Goal: Information Seeking & Learning: Learn about a topic

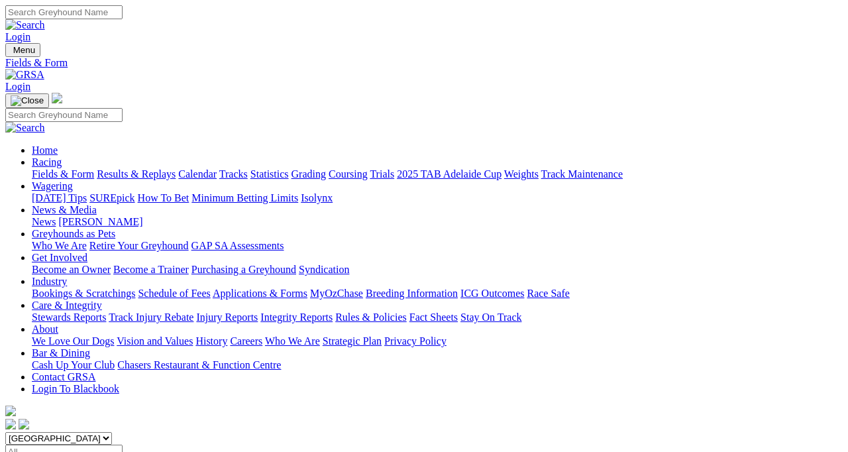
scroll to position [19, 0]
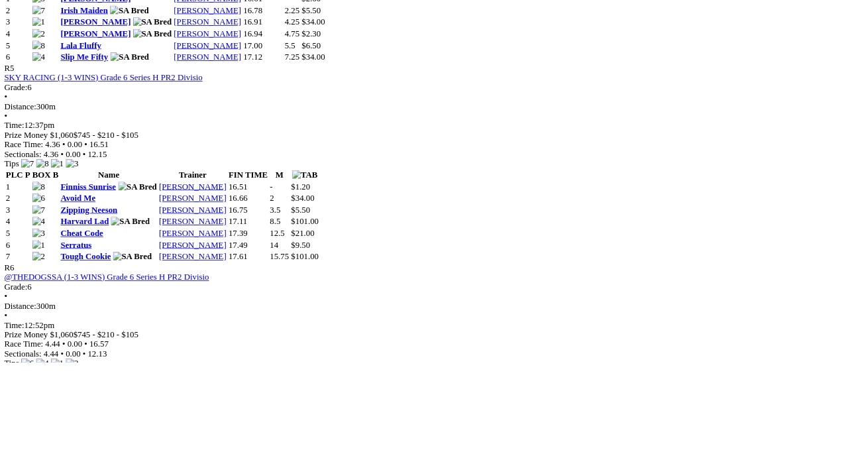
scroll to position [1493, 0]
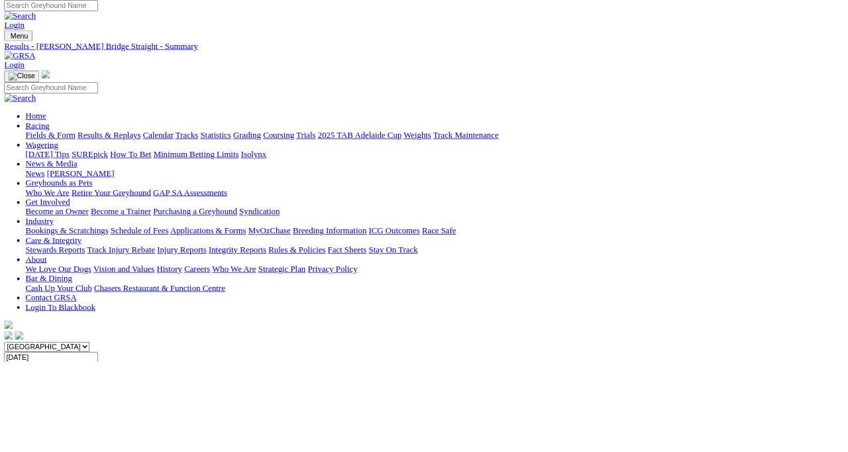
scroll to position [0, 0]
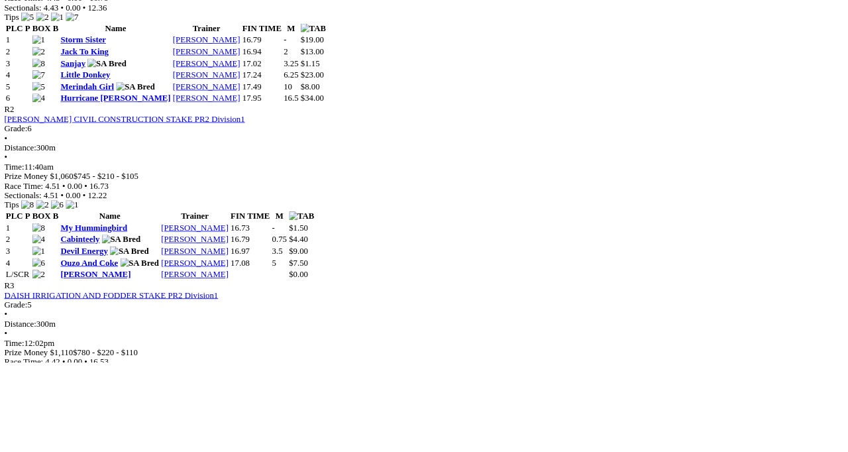
scroll to position [754, 0]
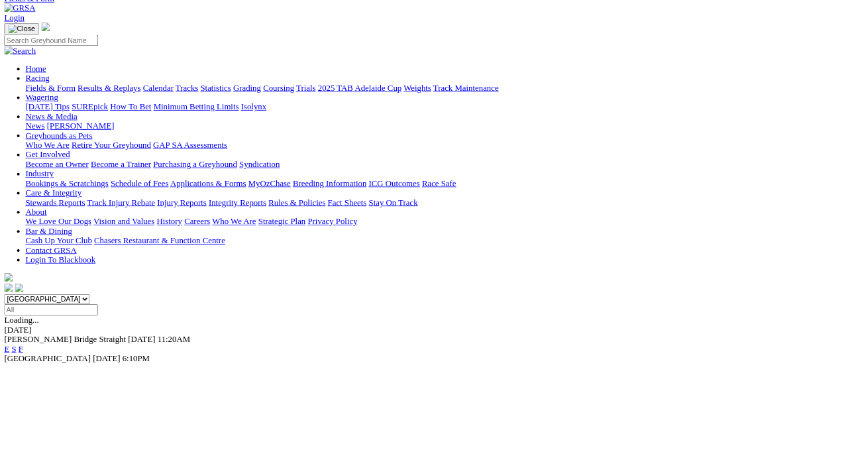
scroll to position [82, 0]
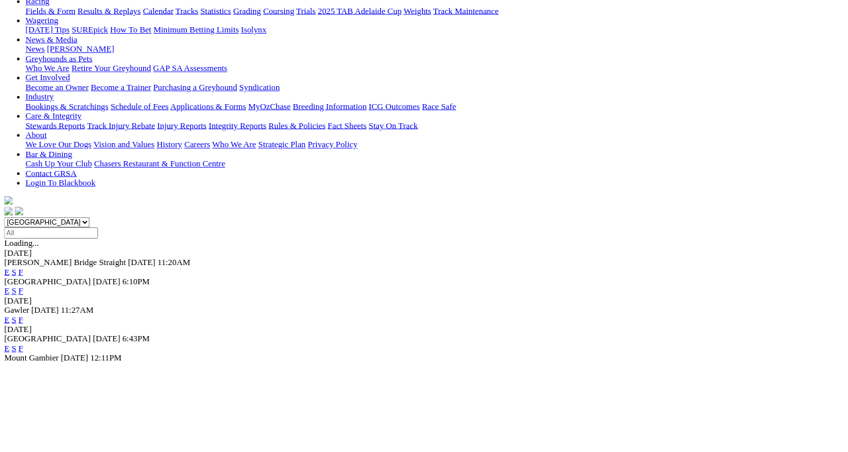
click at [29, 429] on link "F" at bounding box center [26, 434] width 6 height 11
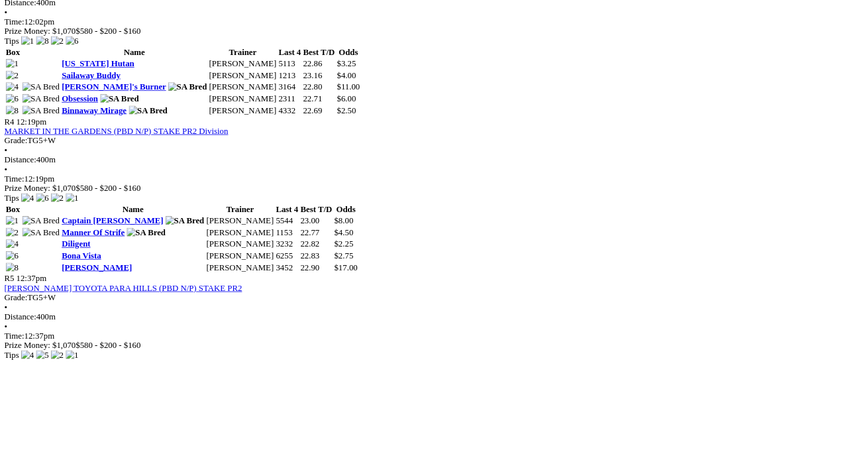
scroll to position [1116, 0]
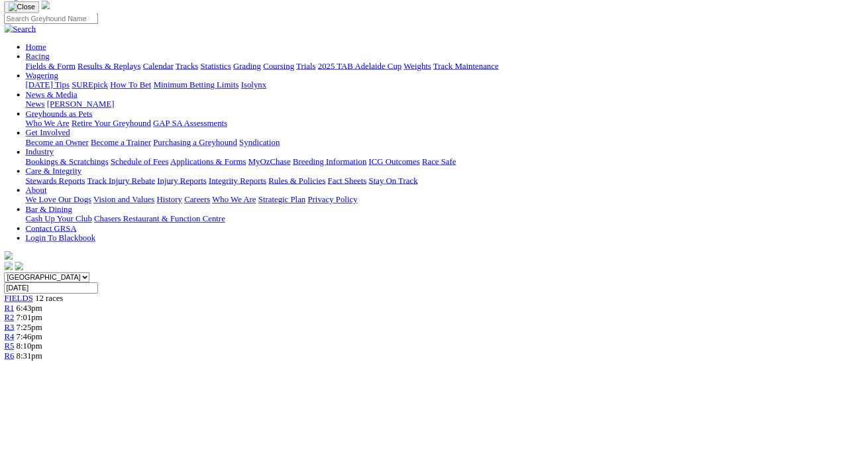
scroll to position [92, 0]
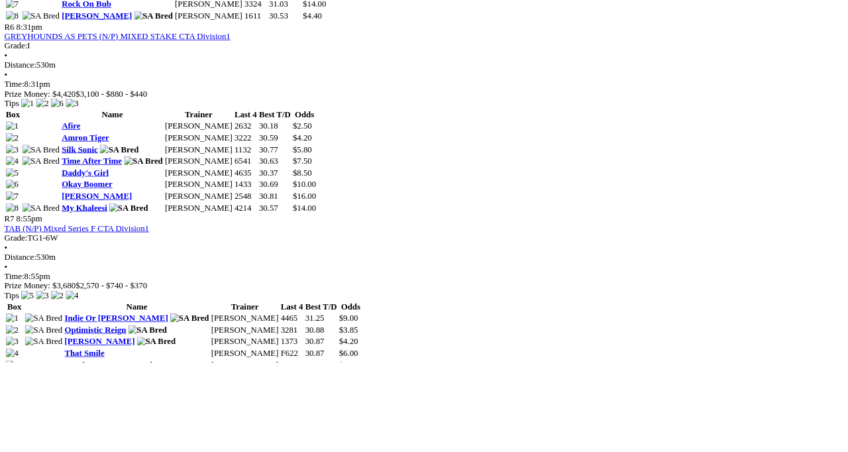
scroll to position [1849, 0]
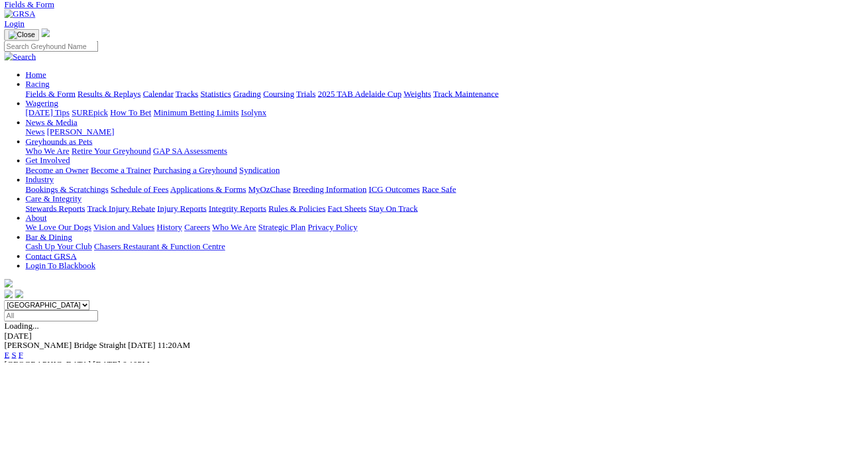
scroll to position [64, 0]
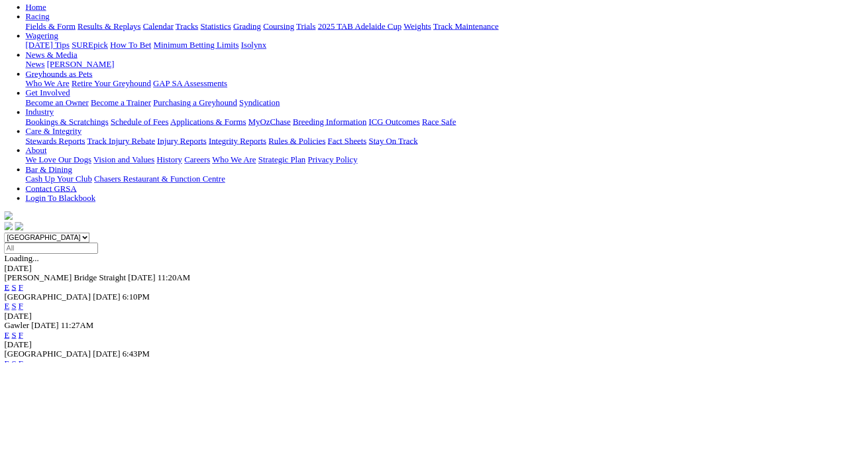
scroll to position [174, 0]
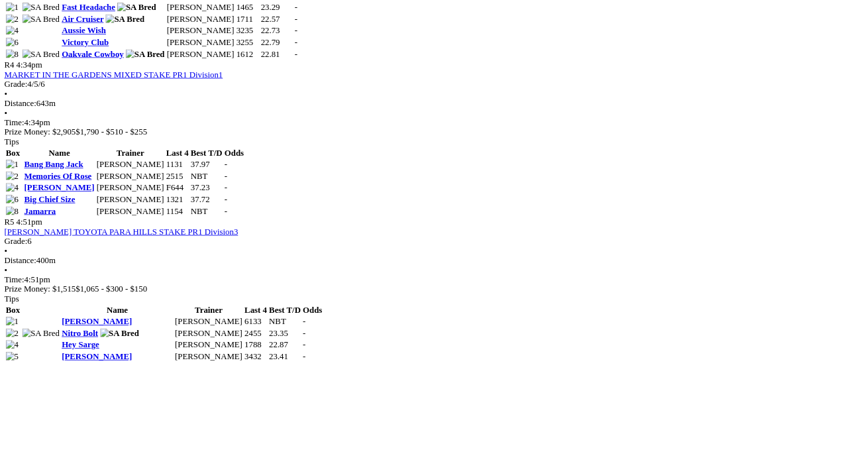
scroll to position [1180, 0]
